Goal: Task Accomplishment & Management: Use online tool/utility

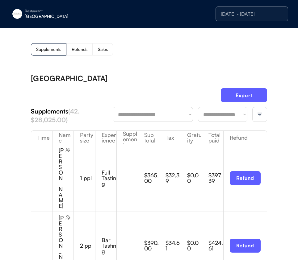
drag, startPoint x: 180, startPoint y: 52, endPoint x: 244, endPoint y: 24, distance: 69.8
click at [181, 52] on div "Supplements Refunds Sales" at bounding box center [149, 49] width 236 height 12
click at [247, 90] on button "Export" at bounding box center [244, 95] width 46 height 14
click at [32, 16] on div "[GEOGRAPHIC_DATA]" at bounding box center [64, 16] width 78 height 4
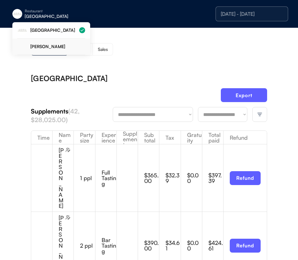
click at [41, 52] on div "[PERSON_NAME]" at bounding box center [51, 47] width 68 height 16
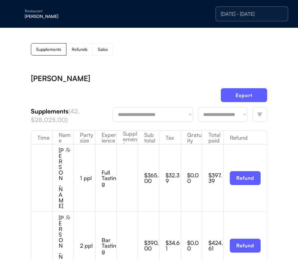
click at [244, 43] on div "Supplements Refunds Sales" at bounding box center [149, 49] width 236 height 12
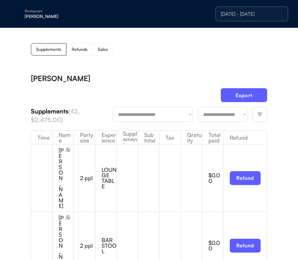
click at [259, 118] on div at bounding box center [259, 114] width 15 height 15
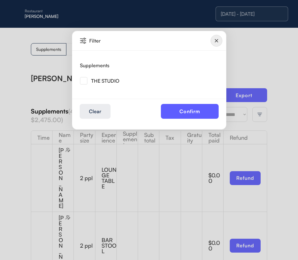
click at [85, 82] on img at bounding box center [83, 80] width 7 height 7
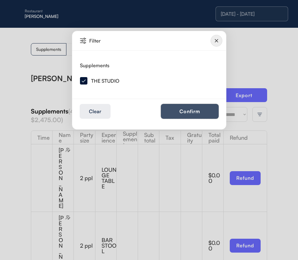
click at [199, 105] on button "Confirm" at bounding box center [190, 111] width 58 height 15
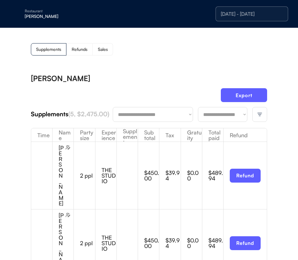
drag, startPoint x: 243, startPoint y: 95, endPoint x: 251, endPoint y: 94, distance: 7.8
click at [243, 95] on button "Export" at bounding box center [244, 95] width 46 height 14
